Goal: Communication & Community: Answer question/provide support

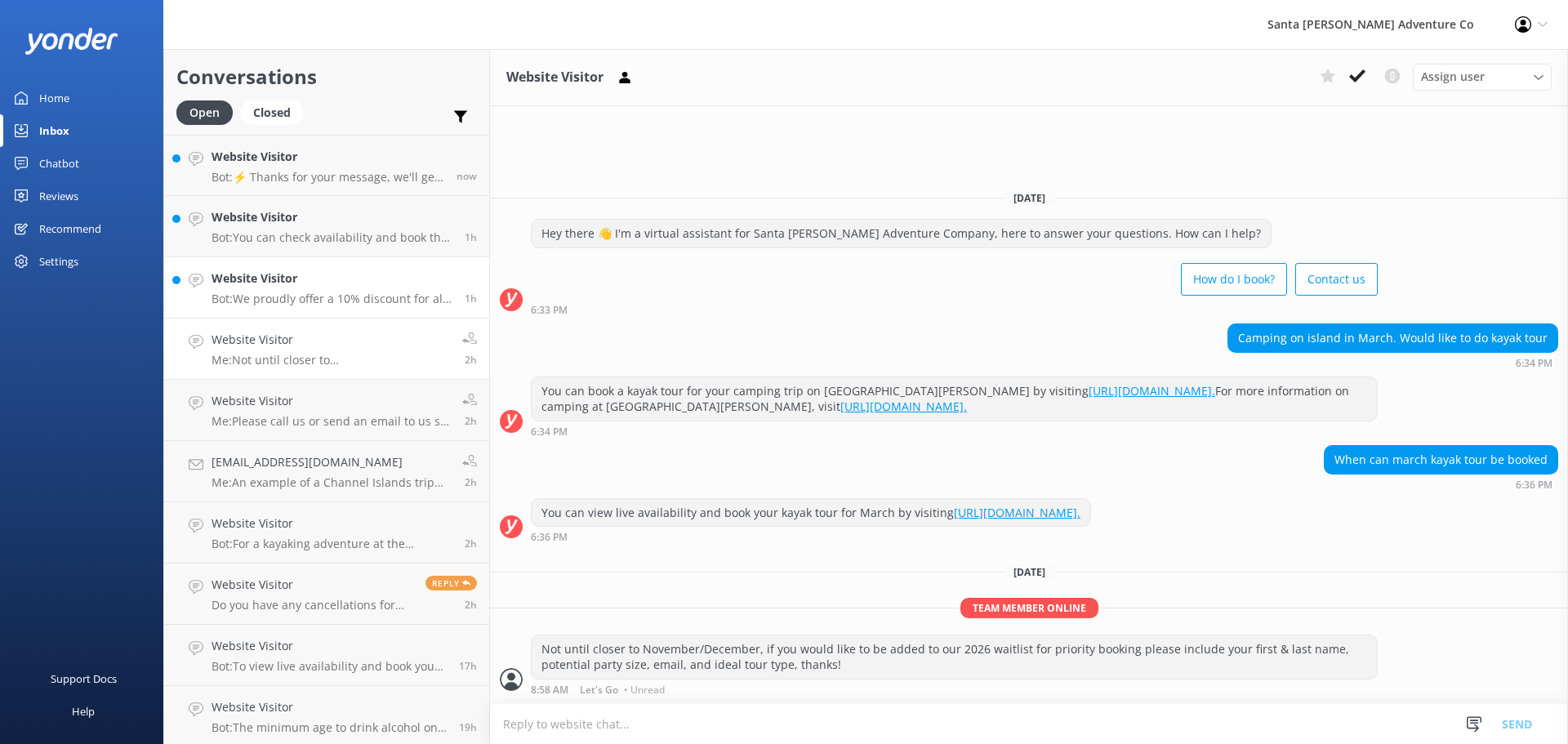
click at [296, 282] on h4 "Website Visitor" at bounding box center [332, 278] width 241 height 18
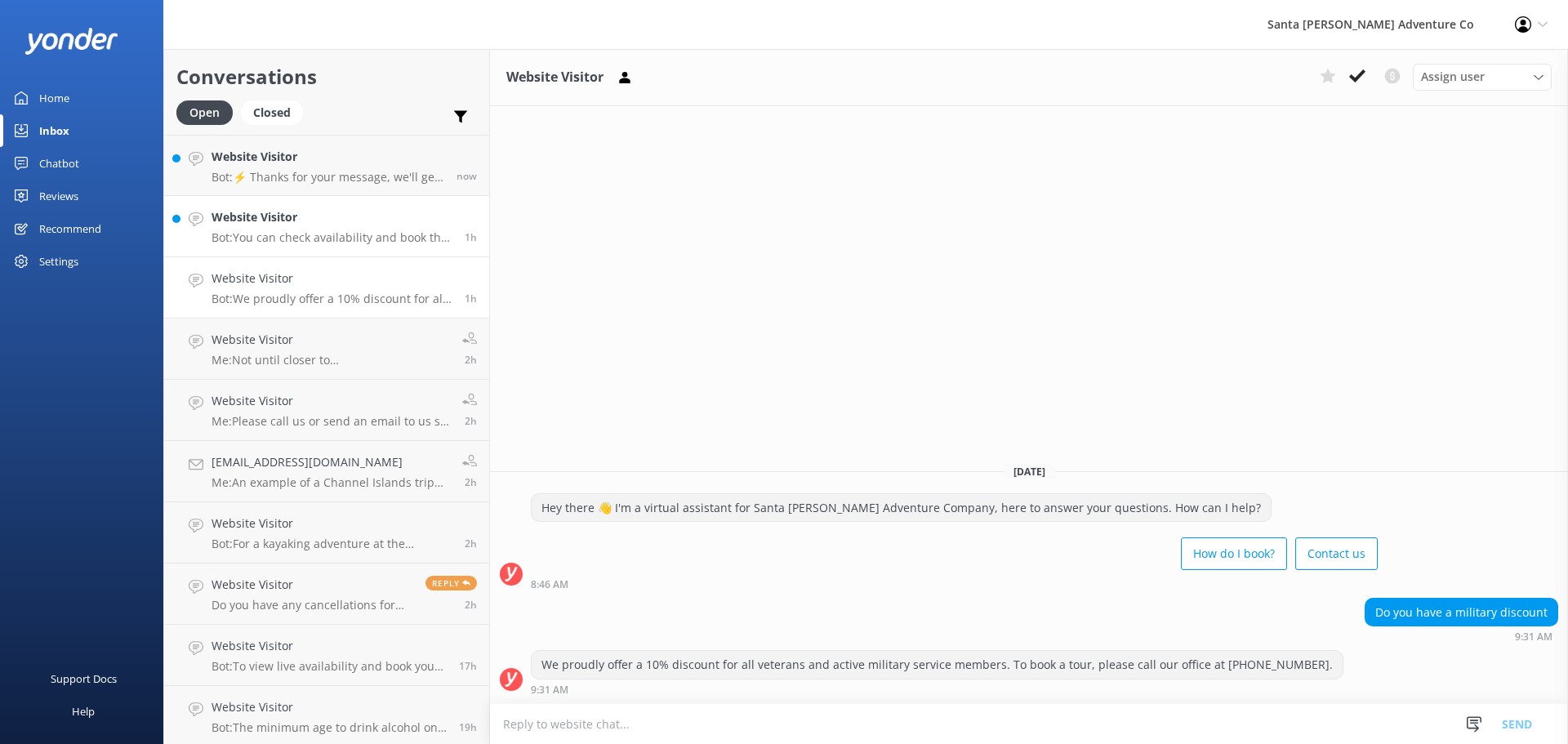
click at [282, 231] on p "Bot: You can check availability and book the Discovery Sea Caves Kayak Tour onl…" at bounding box center [332, 237] width 241 height 15
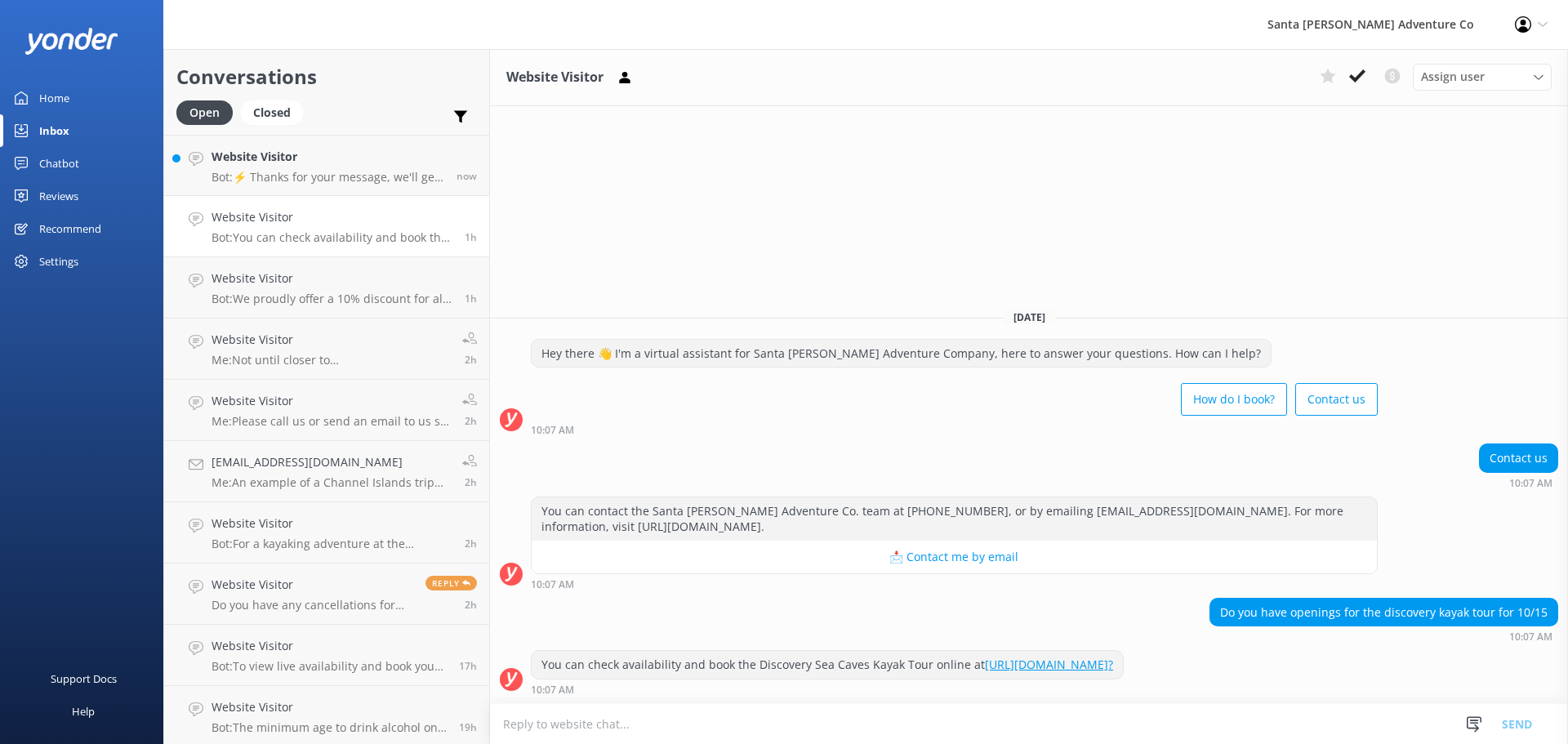
click at [711, 723] on textarea at bounding box center [1028, 724] width 1077 height 40
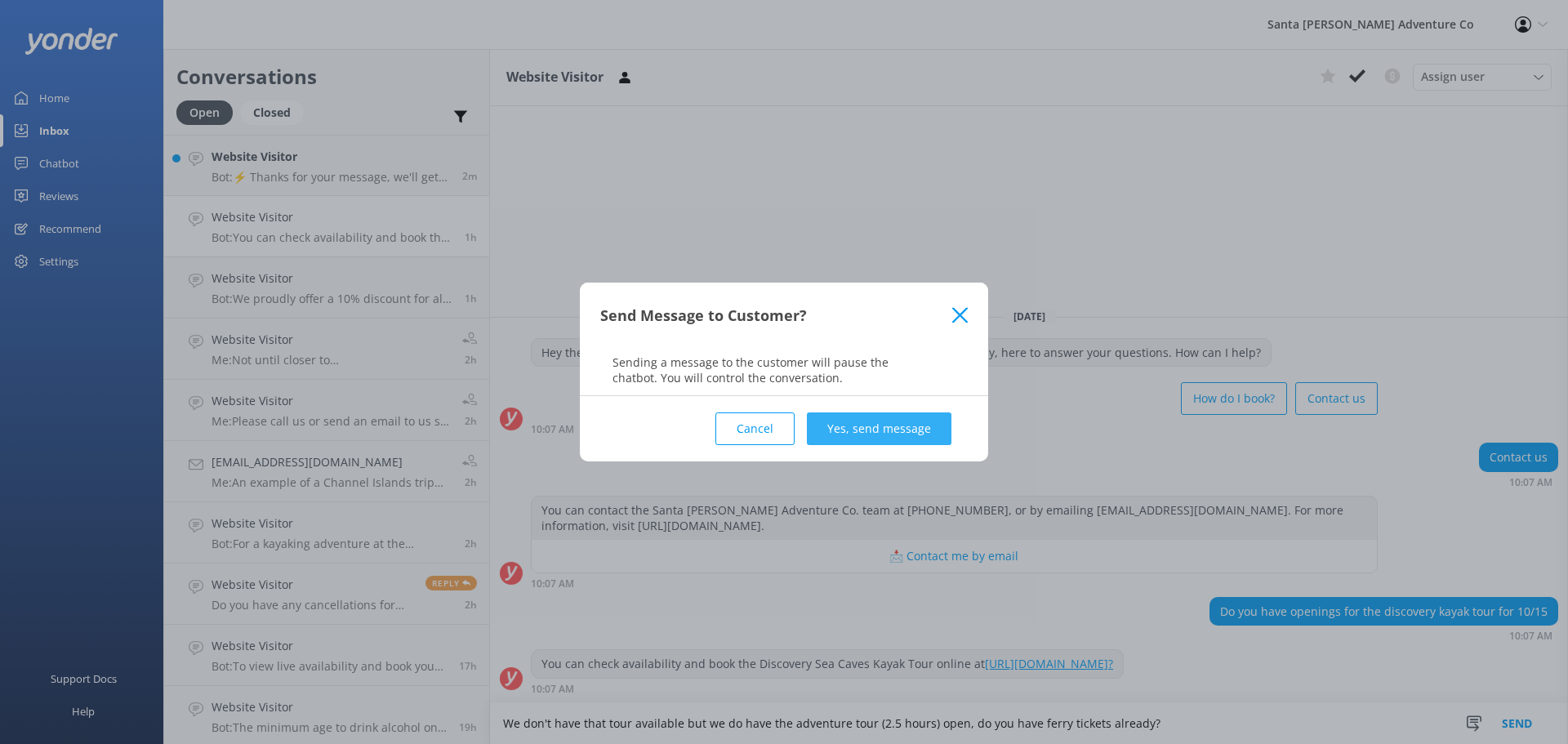
type textarea "We don't have that tour available but we do have the adventure tour (2.5 hours)…"
click at [889, 439] on button "Yes, send message" at bounding box center [879, 428] width 145 height 33
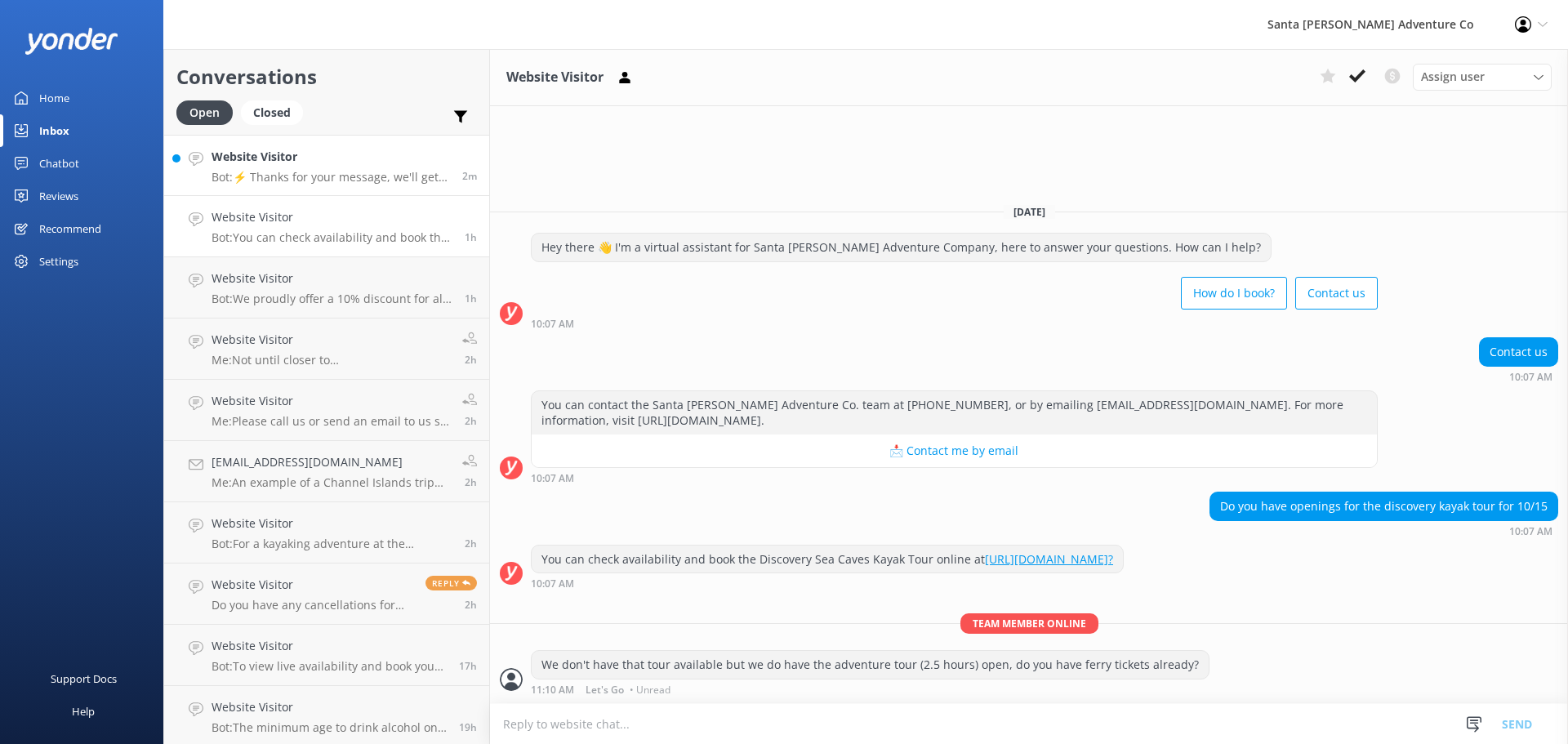
click at [311, 169] on div "Website Visitor Bot: ⚡ Thanks for your message, we'll get back to you as soon a…" at bounding box center [331, 165] width 238 height 35
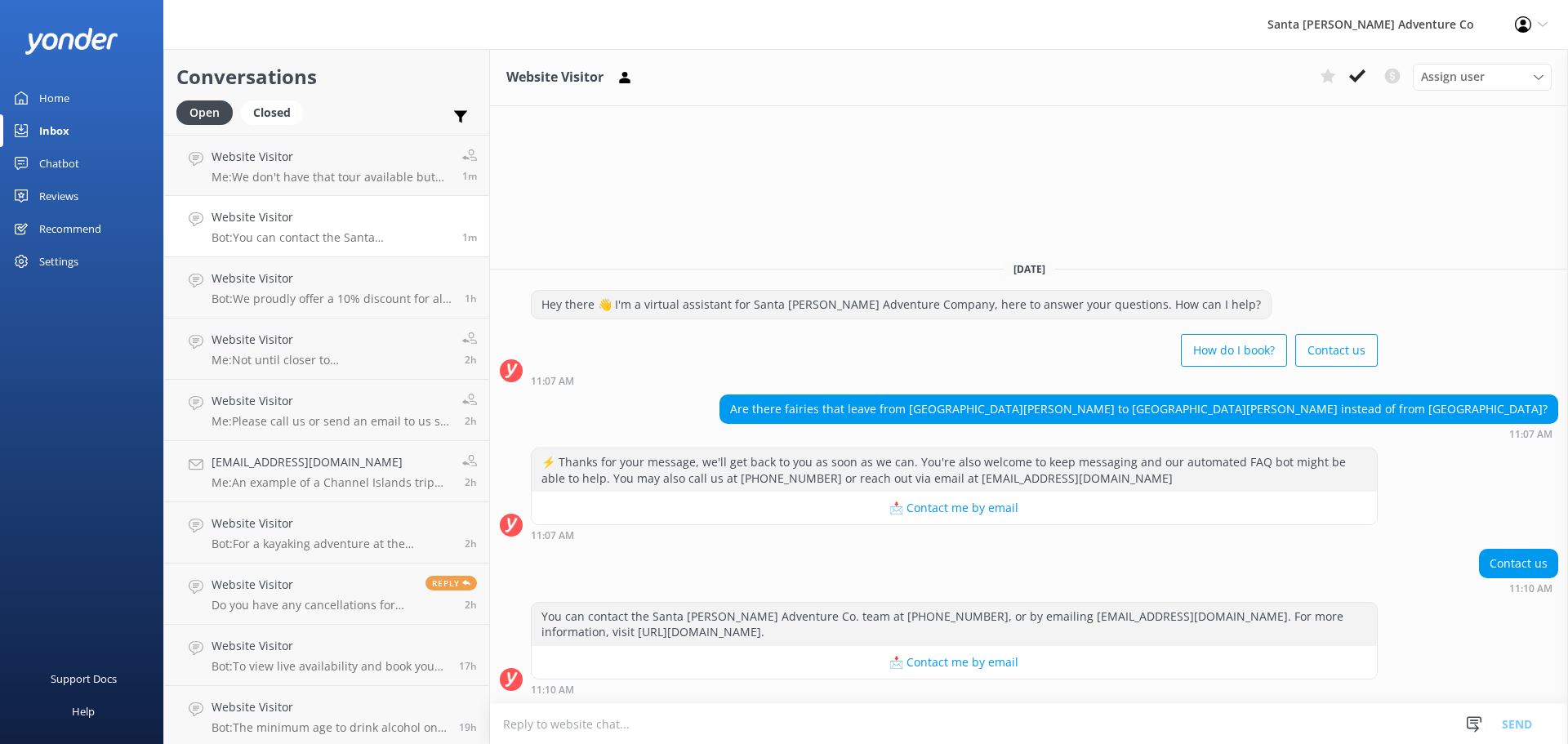
click at [724, 728] on textarea at bounding box center [1028, 724] width 1077 height 40
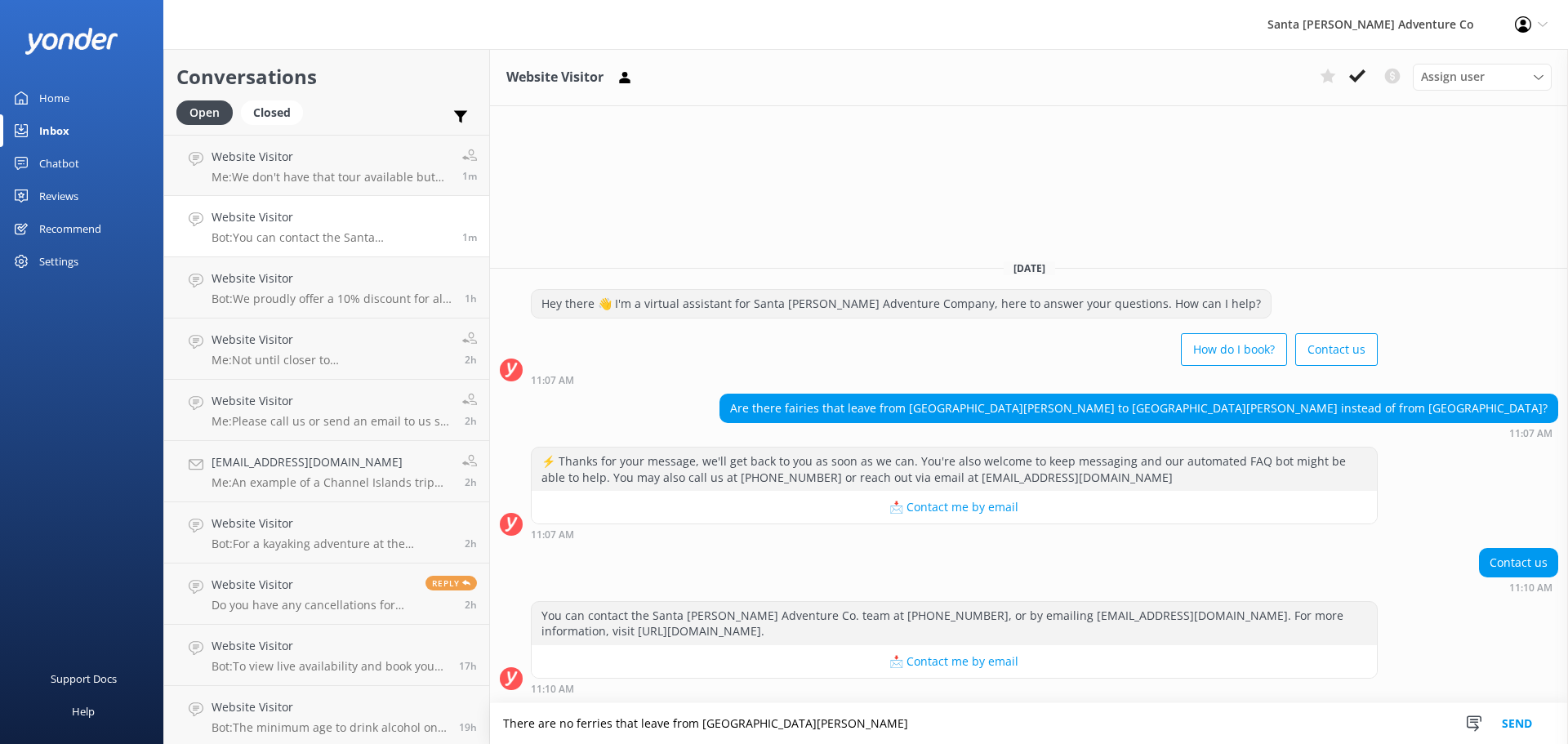
click at [818, 721] on textarea "There are no ferries that leave from [GEOGRAPHIC_DATA][PERSON_NAME]" at bounding box center [1028, 724] width 1077 height 41
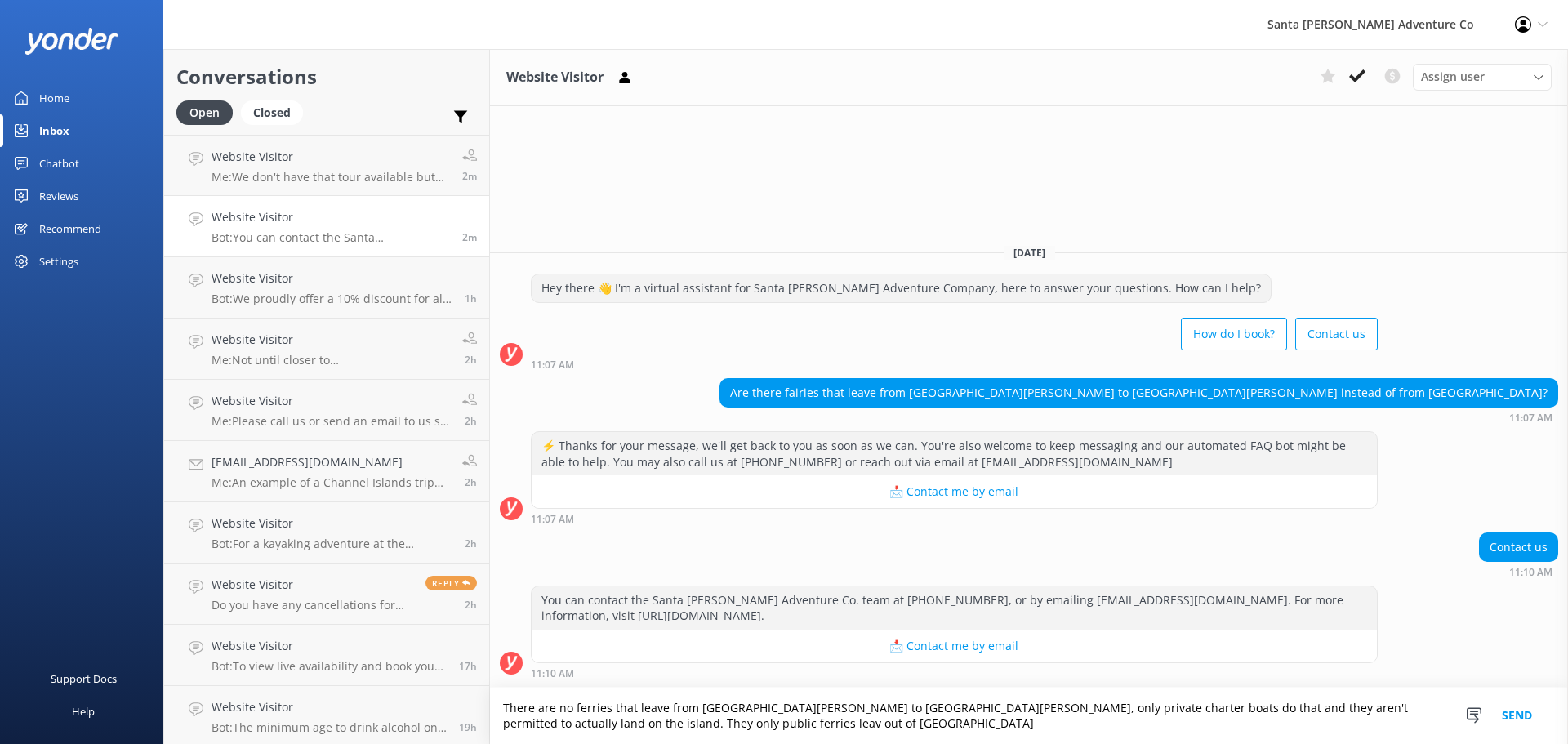
click at [649, 725] on textarea "There are no ferries that leave from [GEOGRAPHIC_DATA][PERSON_NAME] to [GEOGRAP…" at bounding box center [1028, 716] width 1077 height 56
click at [778, 725] on textarea "There are no ferries that leave from [GEOGRAPHIC_DATA][PERSON_NAME] to [GEOGRAP…" at bounding box center [1028, 716] width 1077 height 56
click at [526, 724] on textarea "There are no ferries that leave from [GEOGRAPHIC_DATA][PERSON_NAME] to [GEOGRAP…" at bounding box center [1028, 716] width 1077 height 56
type textarea "There are no ferries that leave from [GEOGRAPHIC_DATA][PERSON_NAME] to [GEOGRAP…"
click at [1510, 713] on button "Send" at bounding box center [1516, 716] width 61 height 56
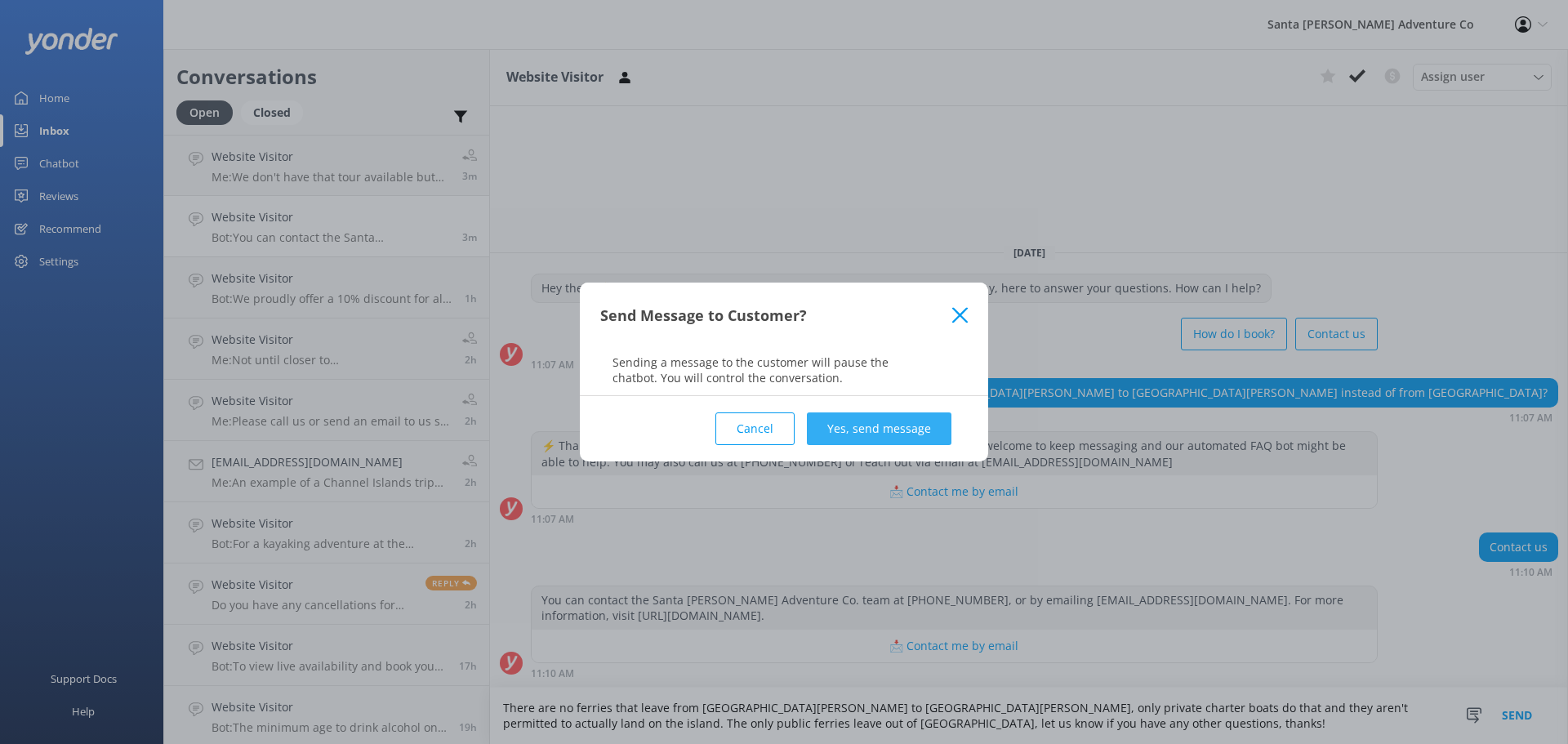
click at [874, 421] on button "Yes, send message" at bounding box center [879, 428] width 145 height 33
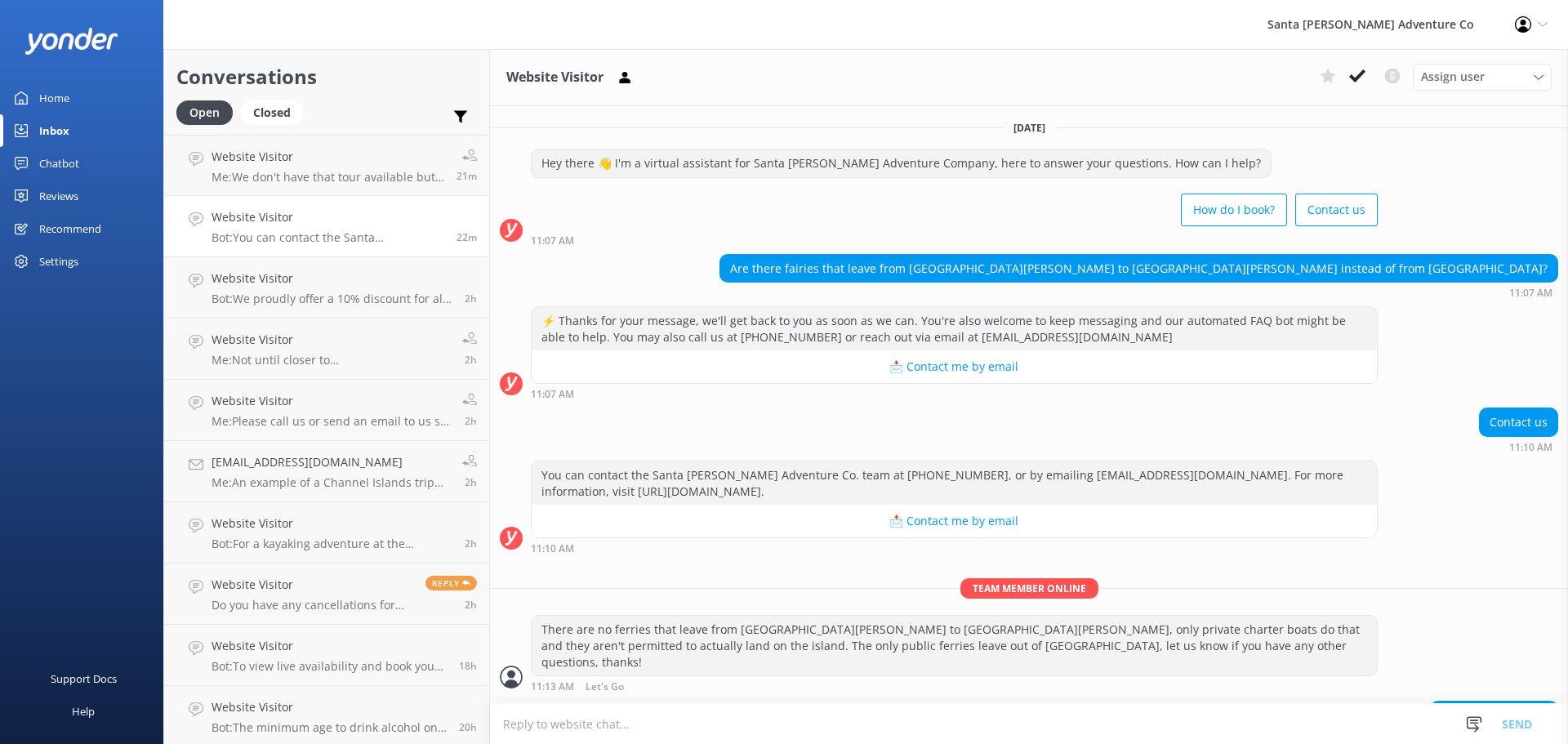
scroll to position [34, 0]
